Goal: Information Seeking & Learning: Learn about a topic

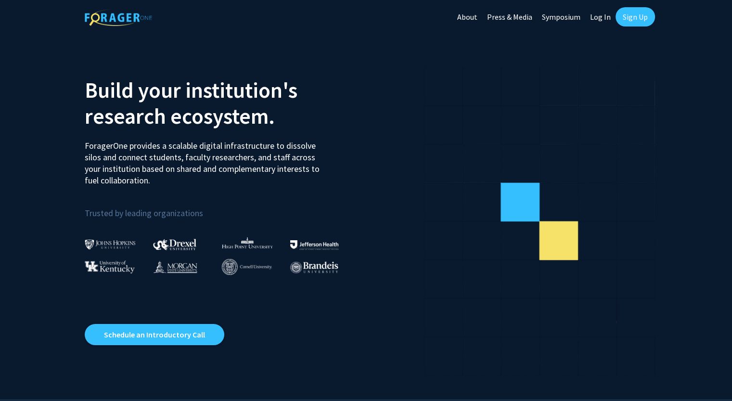
scroll to position [2, 0]
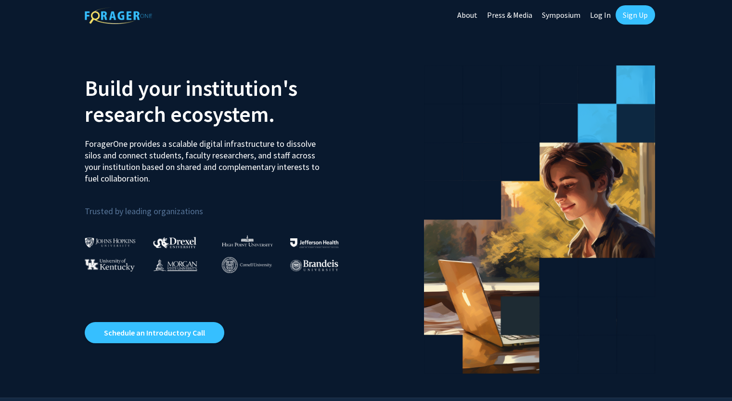
click at [597, 15] on link "Log In" at bounding box center [600, 15] width 30 height 34
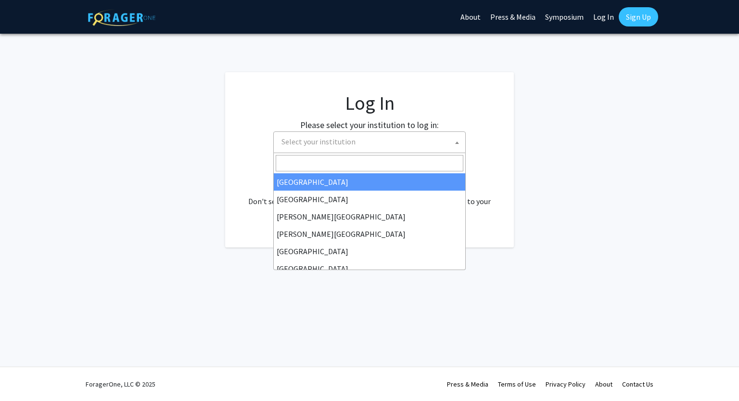
click at [364, 143] on span "Select your institution" at bounding box center [372, 142] width 188 height 20
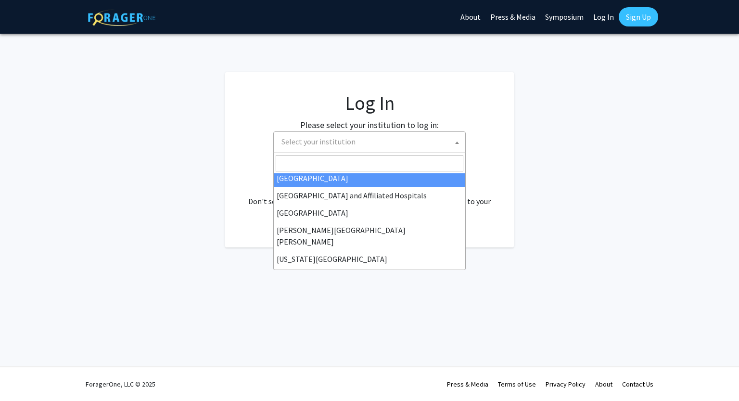
scroll to position [141, 0]
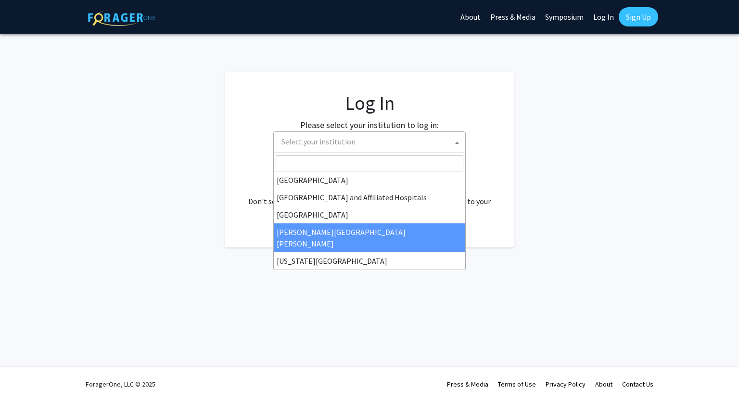
select select "1"
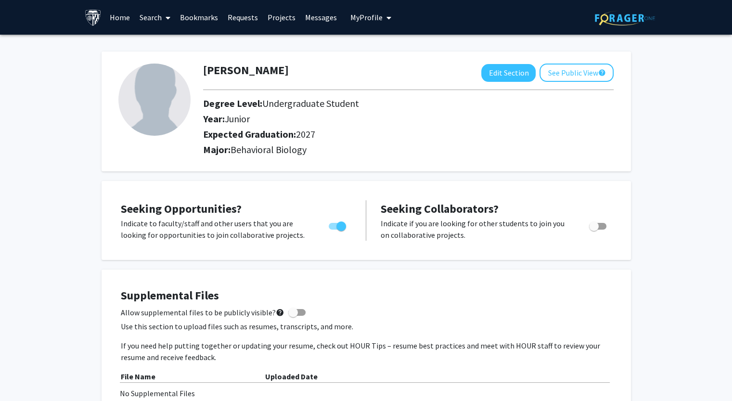
click at [123, 16] on link "Home" at bounding box center [120, 17] width 30 height 34
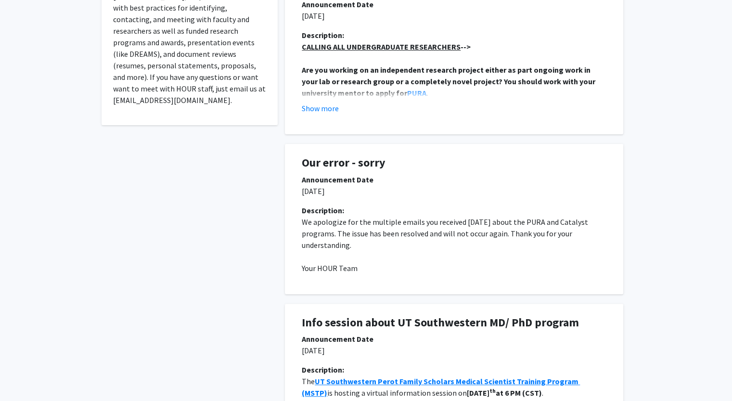
scroll to position [270, 0]
click at [328, 107] on button "Show more" at bounding box center [320, 108] width 37 height 12
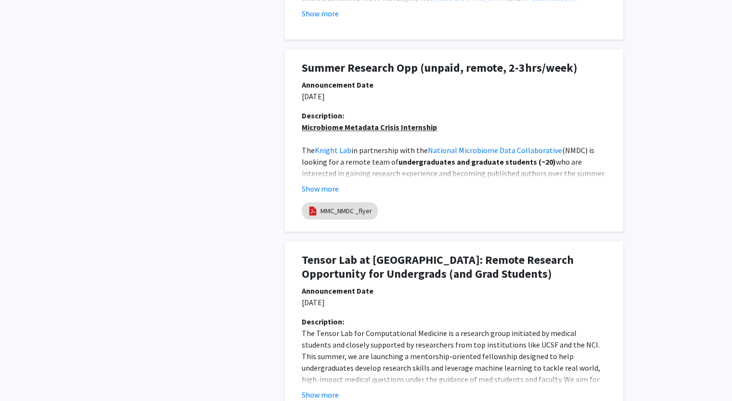
scroll to position [1057, 0]
click at [327, 185] on button "Show more" at bounding box center [320, 189] width 37 height 12
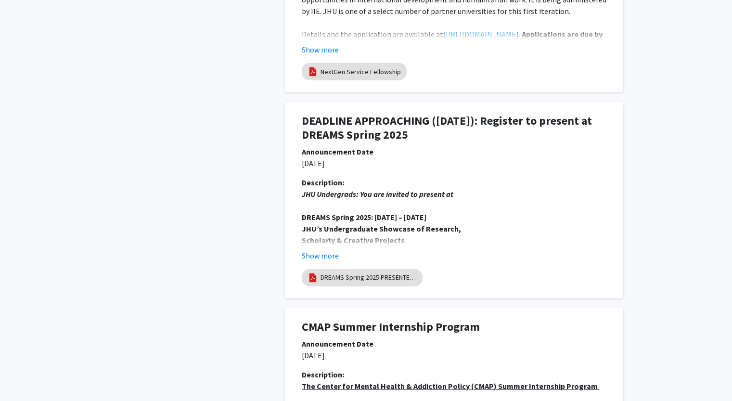
scroll to position [2535, 0]
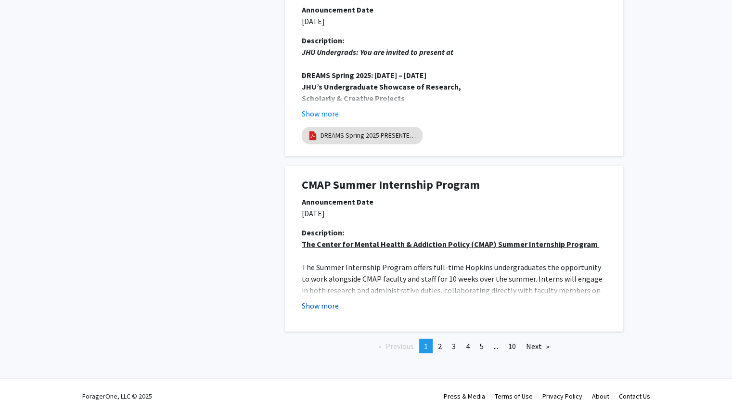
click at [310, 300] on button "Show more" at bounding box center [320, 306] width 37 height 12
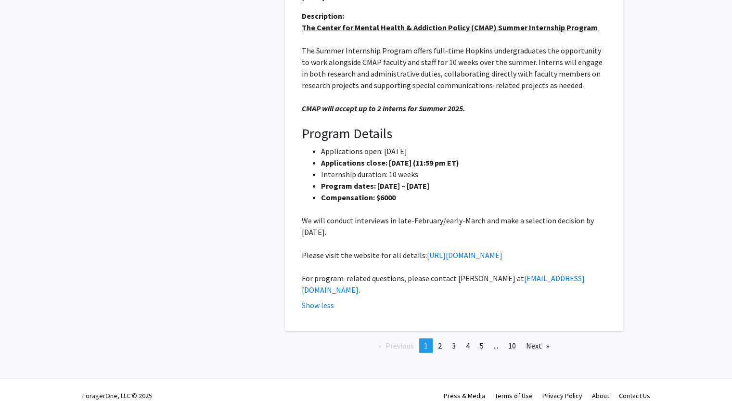
scroll to position [2751, 0]
click at [443, 339] on link "page 2" at bounding box center [439, 346] width 13 height 14
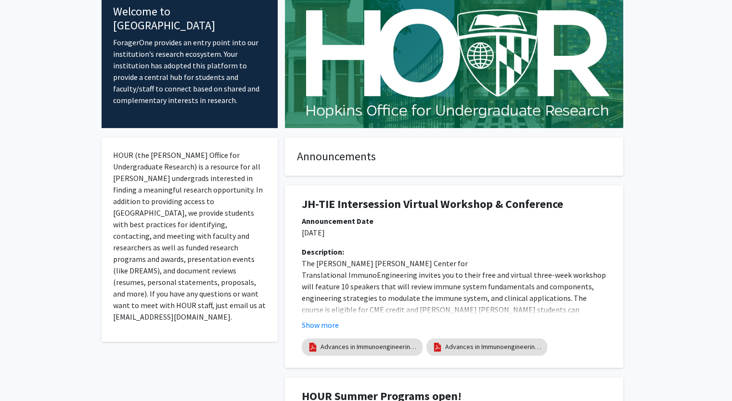
scroll to position [0, 0]
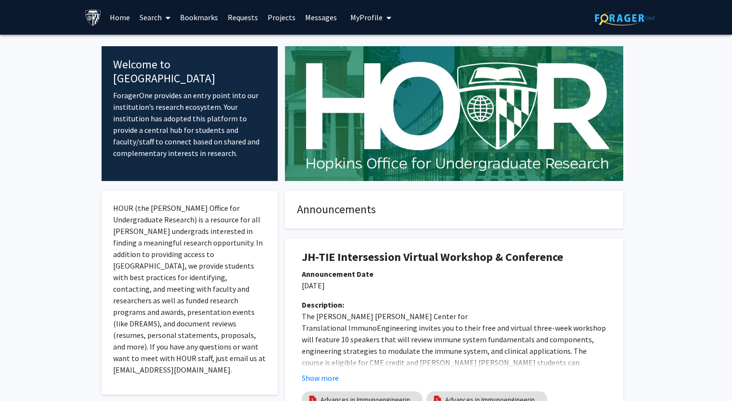
click at [158, 19] on link "Search" at bounding box center [155, 17] width 40 height 34
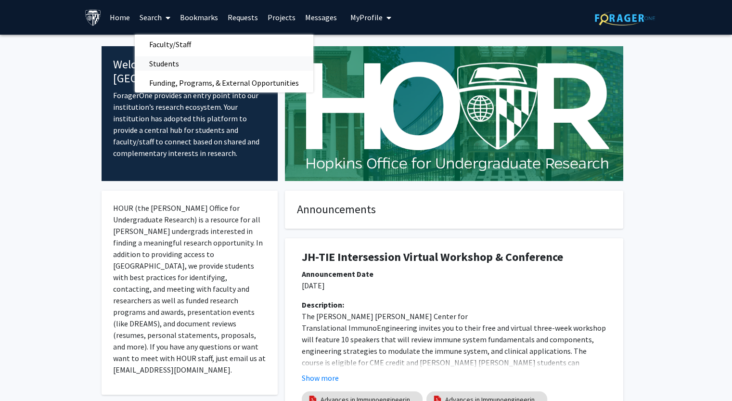
click at [159, 62] on span "Students" at bounding box center [164, 63] width 59 height 19
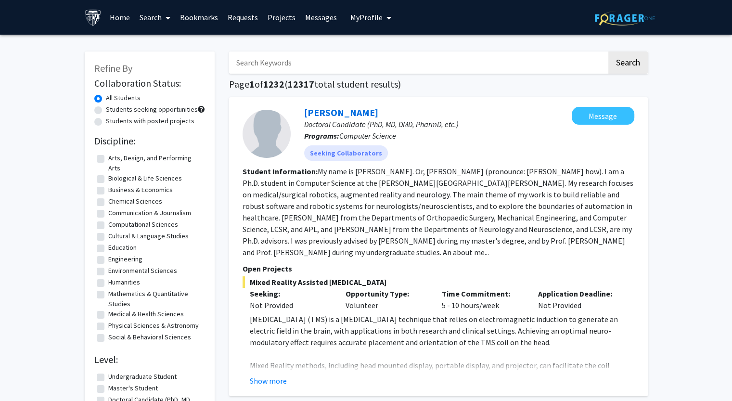
click at [108, 180] on label "Biological & Life Sciences" at bounding box center [145, 178] width 74 height 10
click at [108, 180] on input "Biological & Life Sciences" at bounding box center [111, 176] width 6 height 6
checkbox input "true"
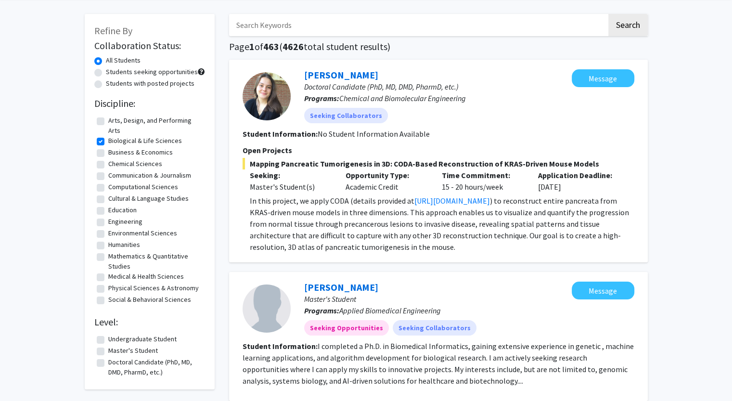
scroll to position [41, 0]
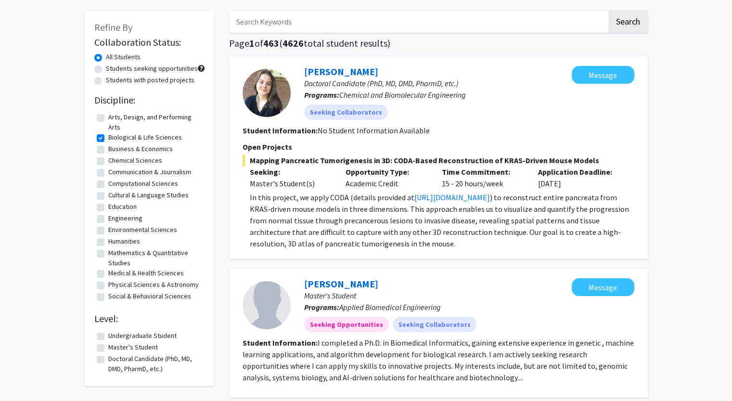
click at [108, 272] on label "Medical & Health Sciences" at bounding box center [146, 273] width 76 height 10
click at [108, 272] on input "Medical & Health Sciences" at bounding box center [111, 271] width 6 height 6
checkbox input "true"
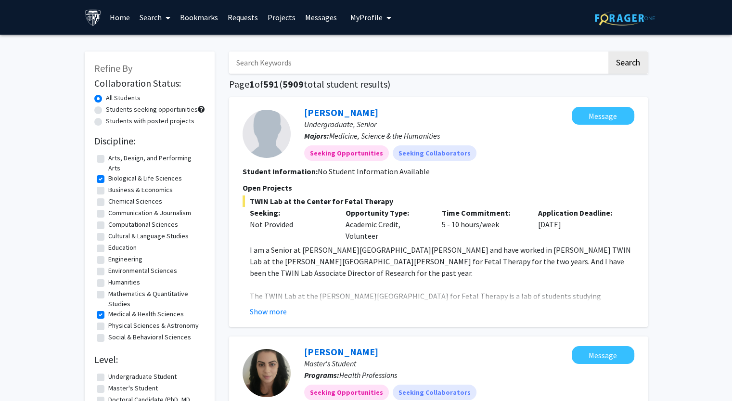
click at [108, 324] on label "Physical Sciences & Astronomy" at bounding box center [153, 326] width 90 height 10
click at [108, 324] on input "Physical Sciences & Astronomy" at bounding box center [111, 324] width 6 height 6
checkbox input "true"
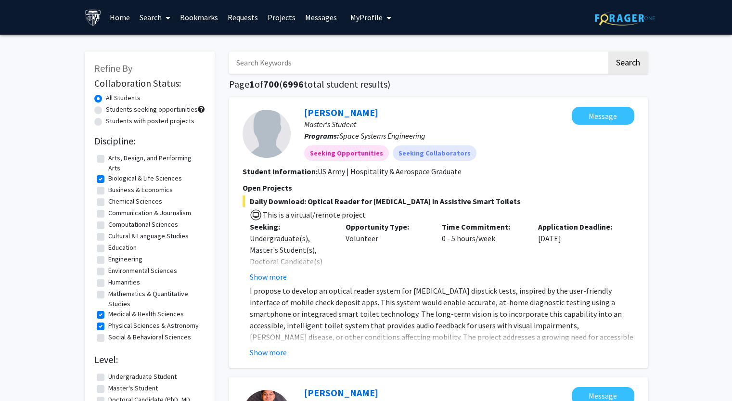
scroll to position [216, 0]
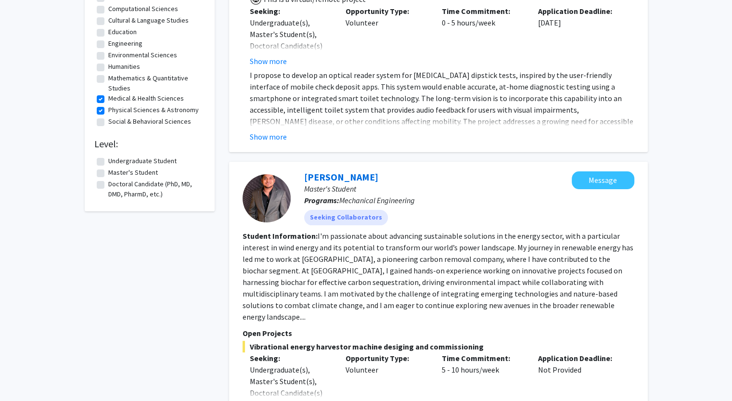
click at [108, 158] on label "Undergraduate Student" at bounding box center [142, 161] width 68 height 10
click at [108, 158] on input "Undergraduate Student" at bounding box center [111, 159] width 6 height 6
checkbox input "true"
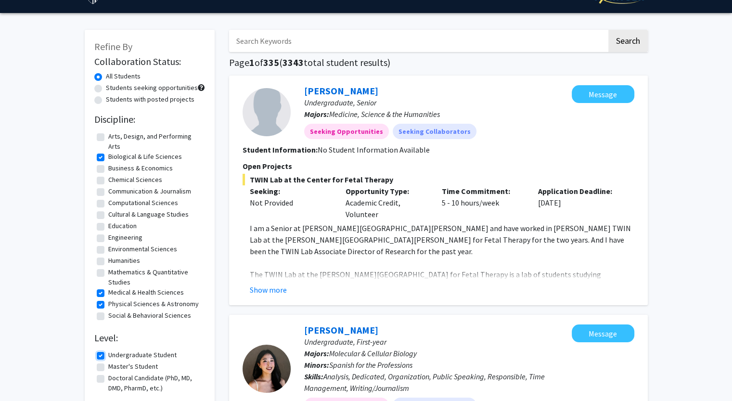
scroll to position [21, 0]
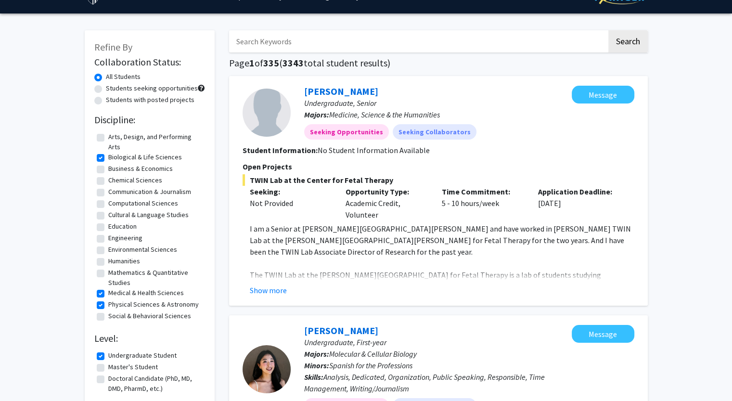
click at [106, 99] on label "Students with posted projects" at bounding box center [150, 100] width 89 height 10
click at [106, 99] on input "Students with posted projects" at bounding box center [109, 98] width 6 height 6
radio input "true"
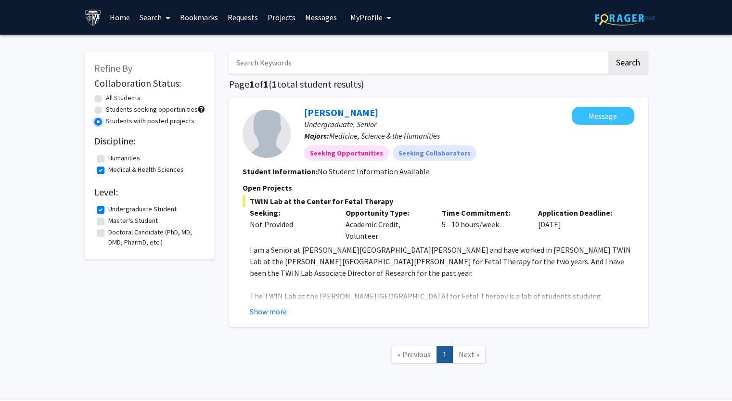
scroll to position [32, 0]
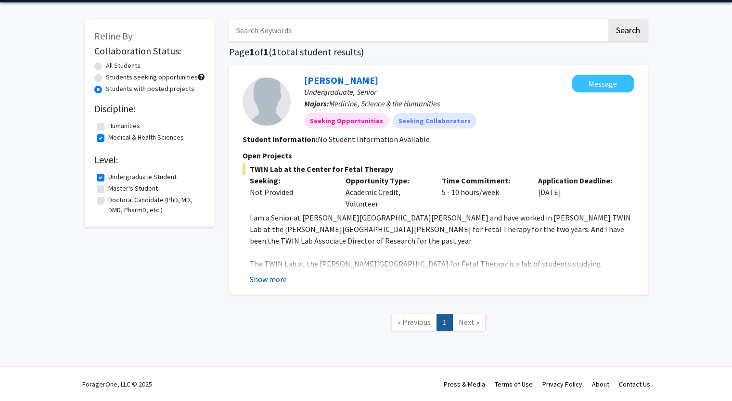
click at [276, 280] on button "Show more" at bounding box center [268, 279] width 37 height 12
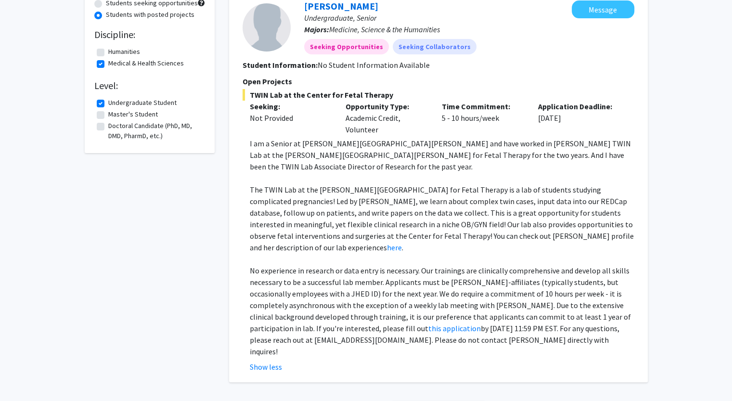
scroll to position [106, 0]
click at [0, 179] on div "Refine By Collaboration Status: All Students Students seeking opportunities Stu…" at bounding box center [366, 194] width 732 height 531
